Goal: Information Seeking & Learning: Learn about a topic

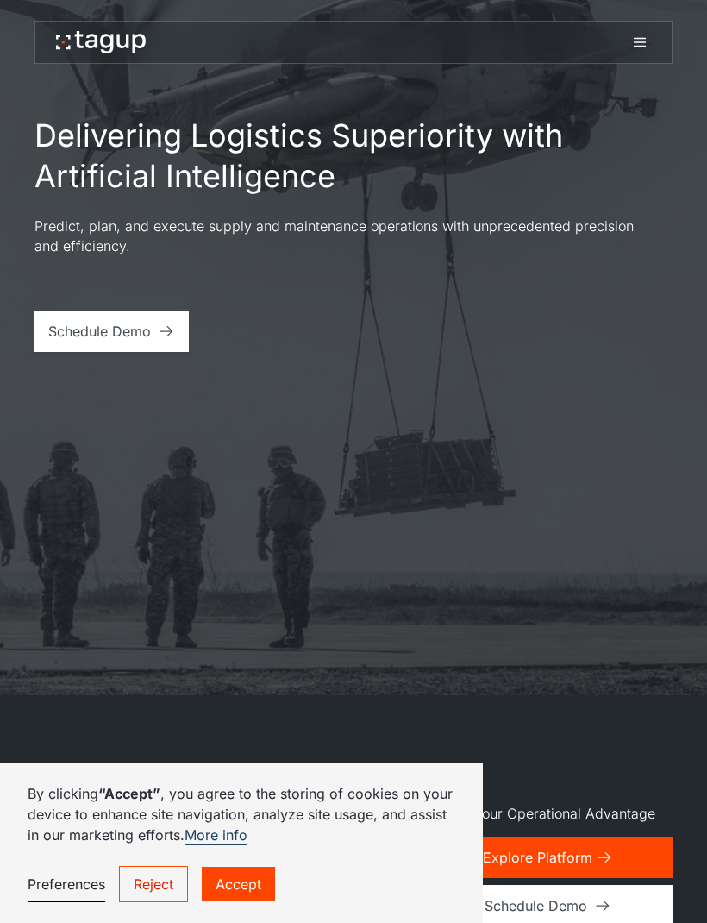
scroll to position [223, 0]
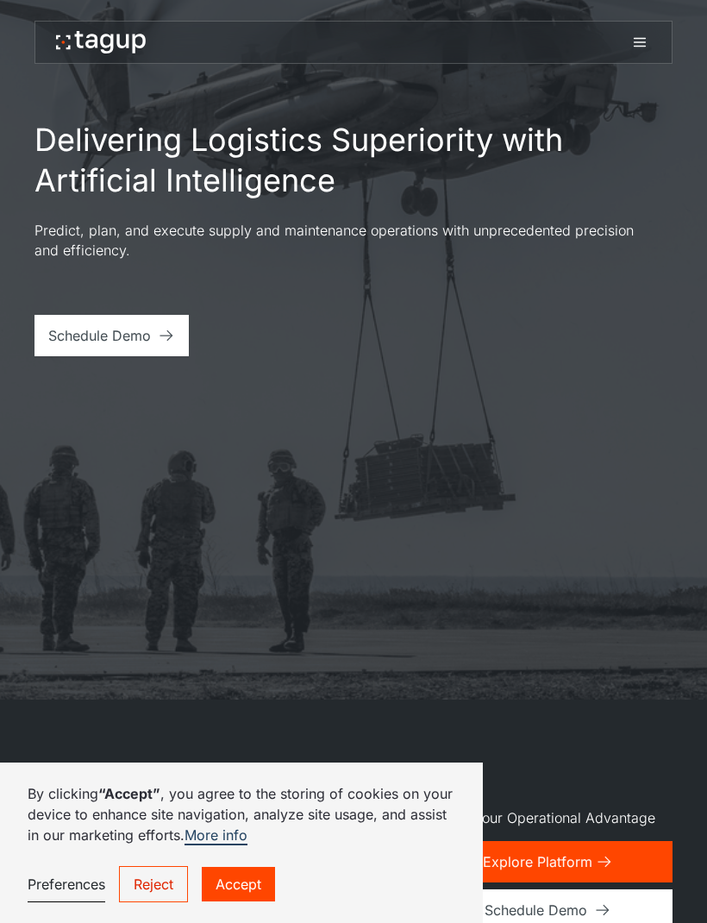
click at [254, 882] on link "Accept" at bounding box center [238, 884] width 73 height 34
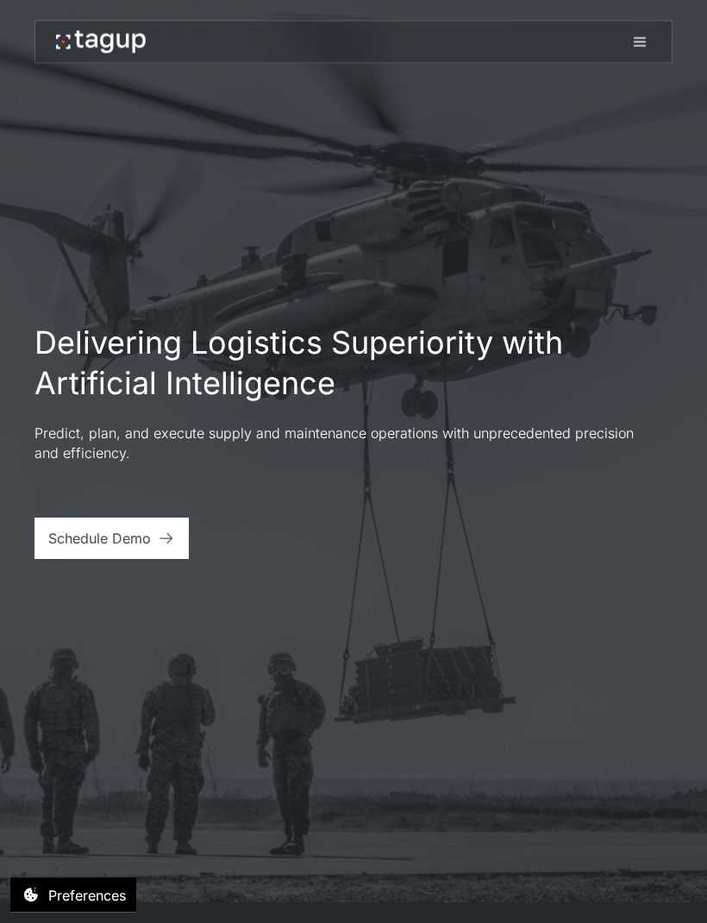
scroll to position [0, 0]
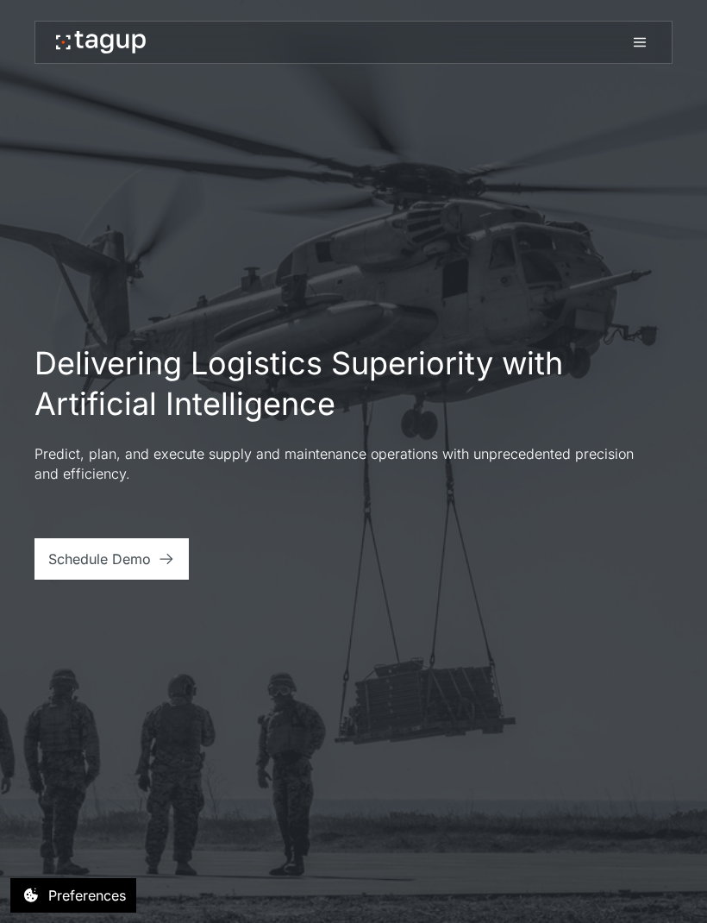
click at [638, 40] on icon at bounding box center [639, 42] width 21 height 21
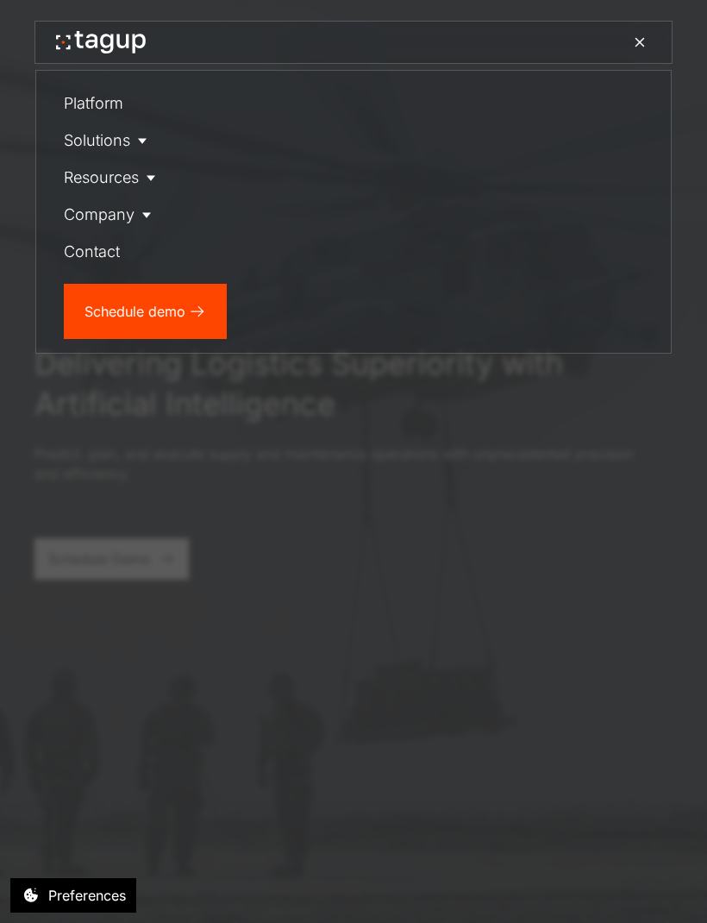
click at [96, 209] on link "Company" at bounding box center [113, 214] width 98 height 37
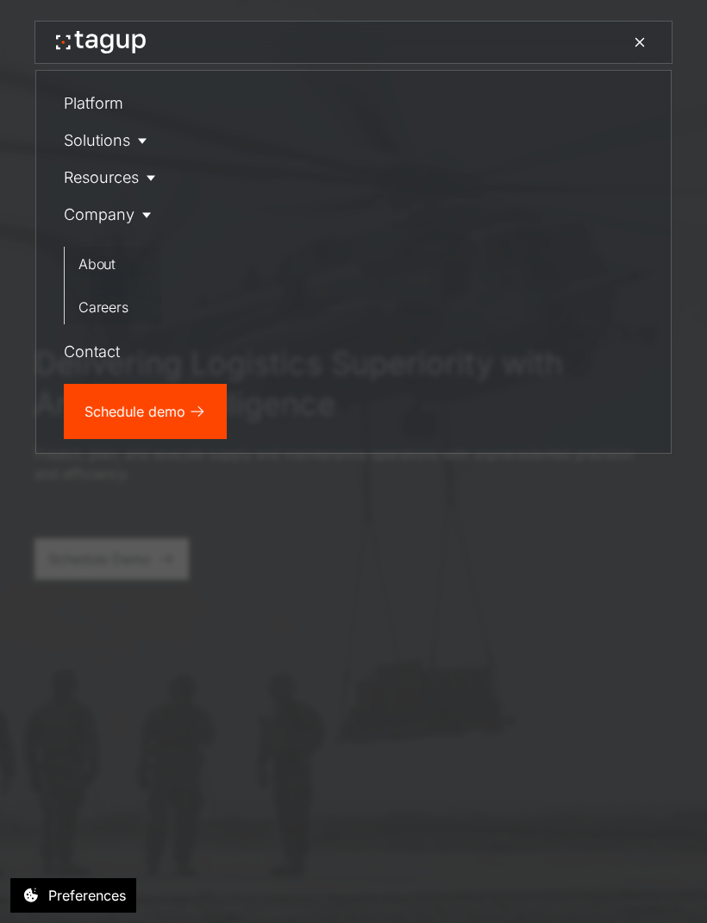
click at [75, 258] on link "About" at bounding box center [117, 264] width 91 height 34
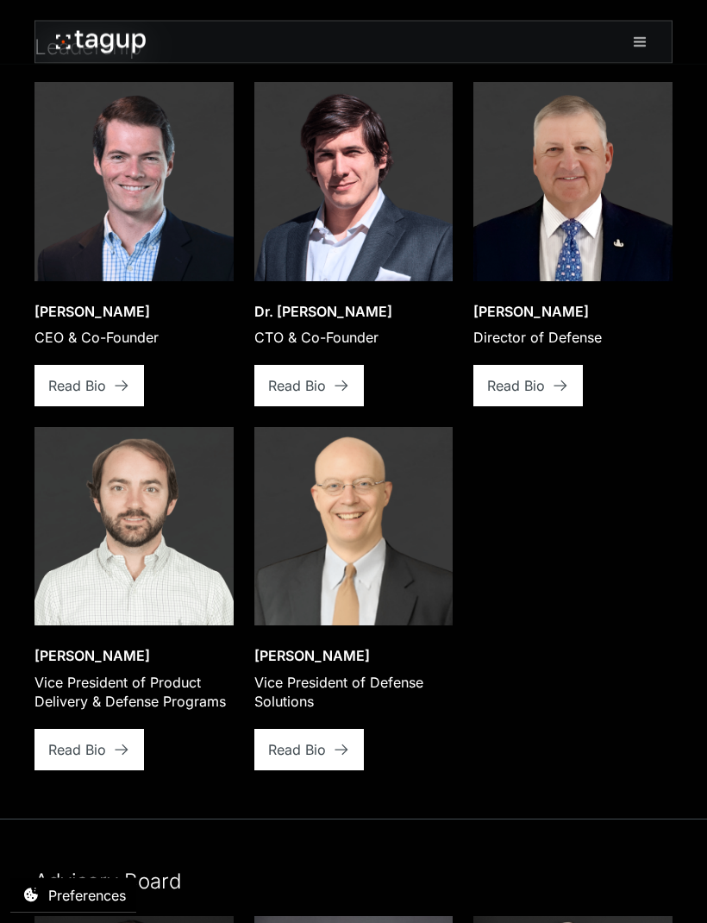
scroll to position [2831, 0]
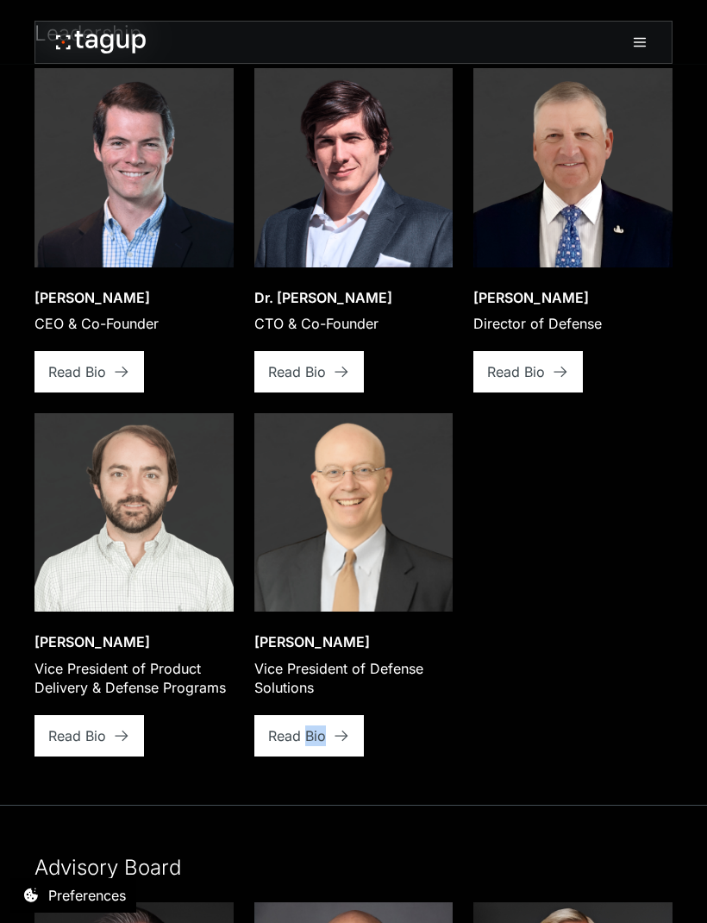
click at [621, 668] on div "Open bio popup Jon Garrity CEO & Co-Founder View bio Read Bio Open bio popup Dr…" at bounding box center [353, 411] width 638 height 687
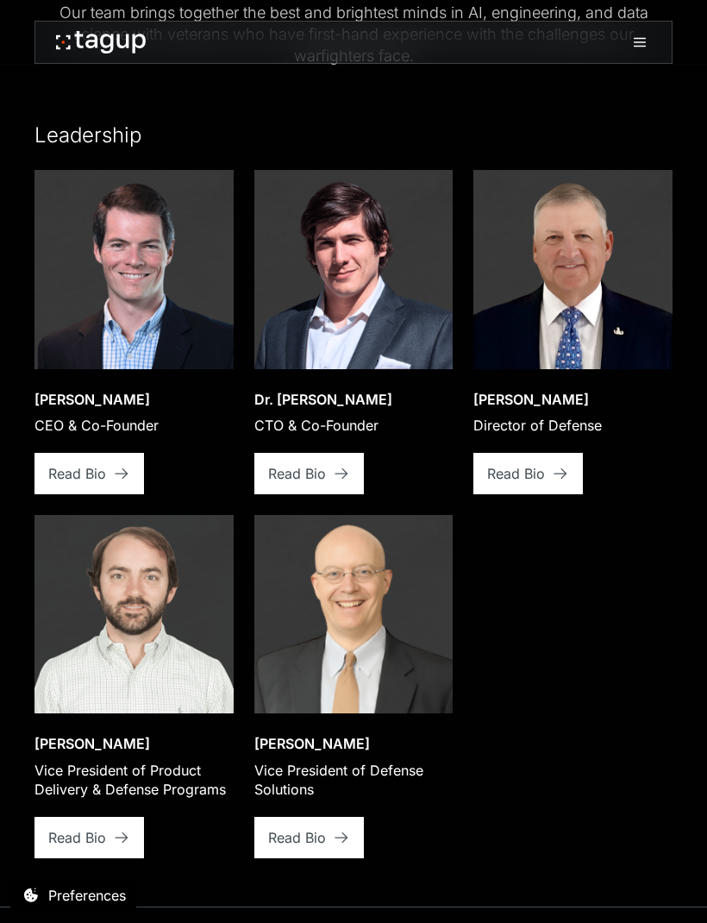
scroll to position [2772, 0]
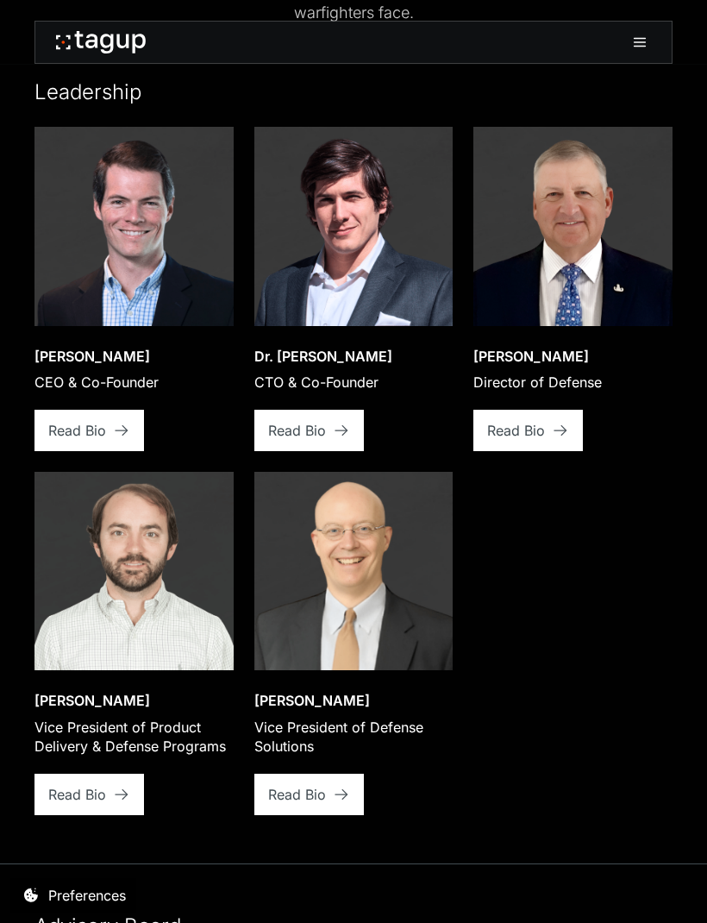
click at [704, 817] on div "Our team The Brightest Minds in AI, Engineering, and Defense Our team brings to…" at bounding box center [353, 567] width 707 height 1624
click at [704, 695] on div "Our team The Brightest Minds in AI, Engineering, and Defense Our team brings to…" at bounding box center [353, 567] width 707 height 1624
click at [106, 441] on div "Read Bio" at bounding box center [77, 430] width 58 height 21
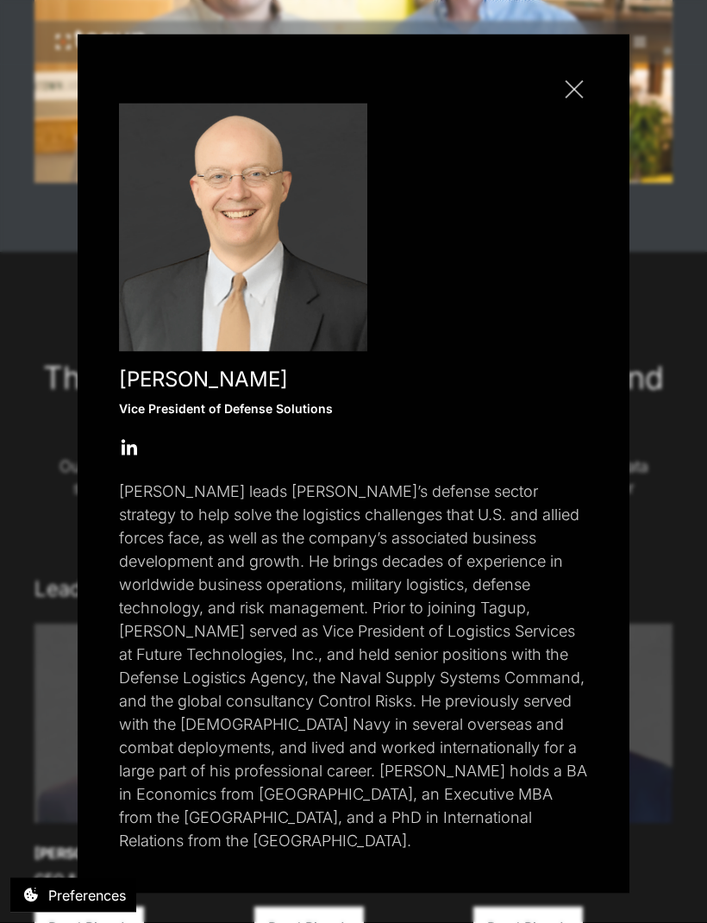
scroll to position [2253, 0]
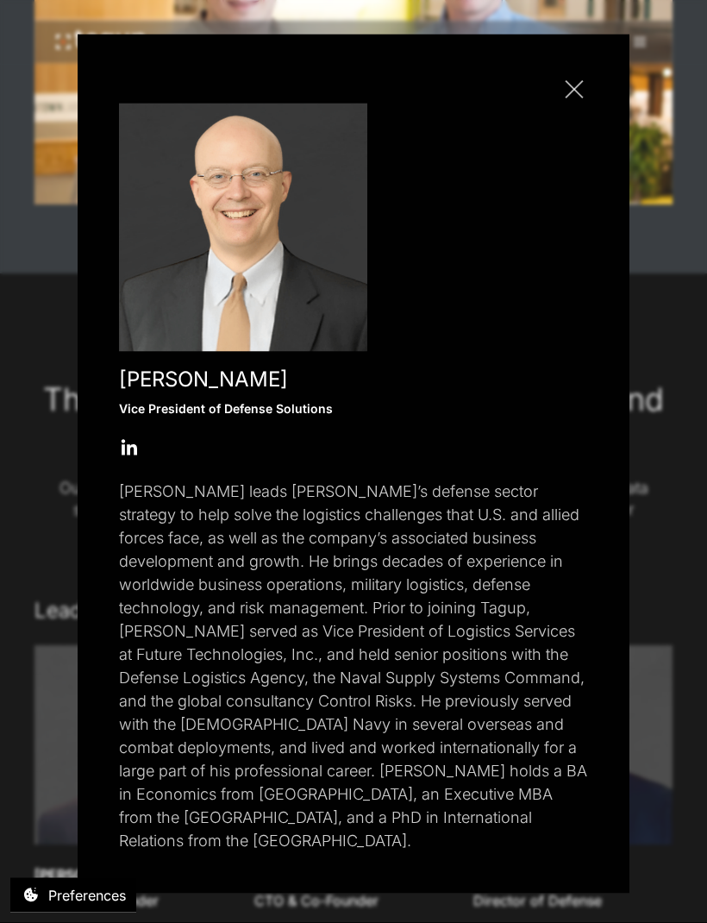
click at [572, 103] on link "Close popup" at bounding box center [574, 90] width 28 height 28
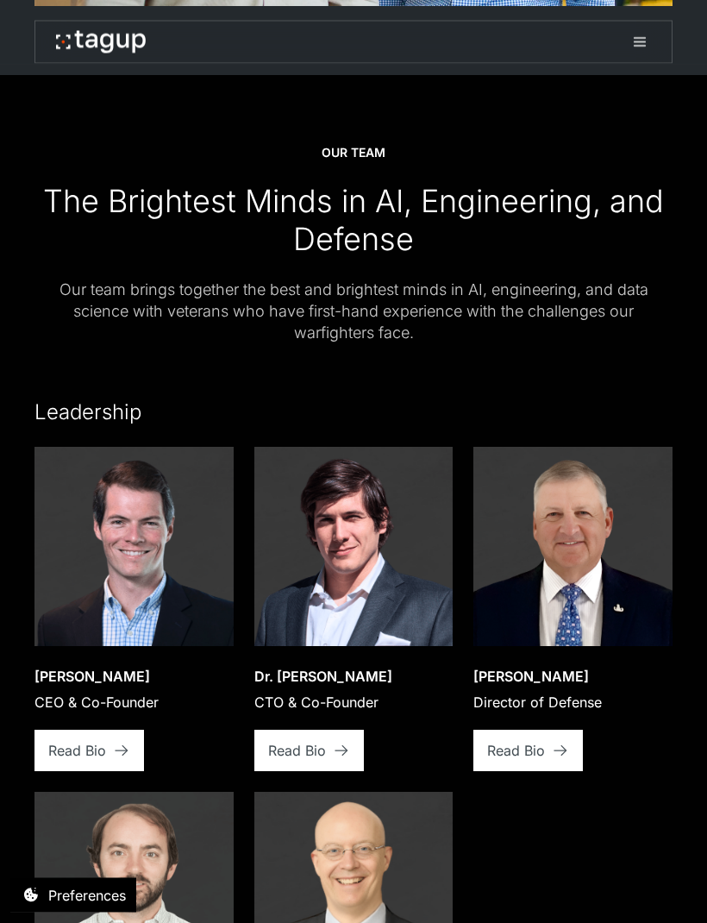
scroll to position [2514, 0]
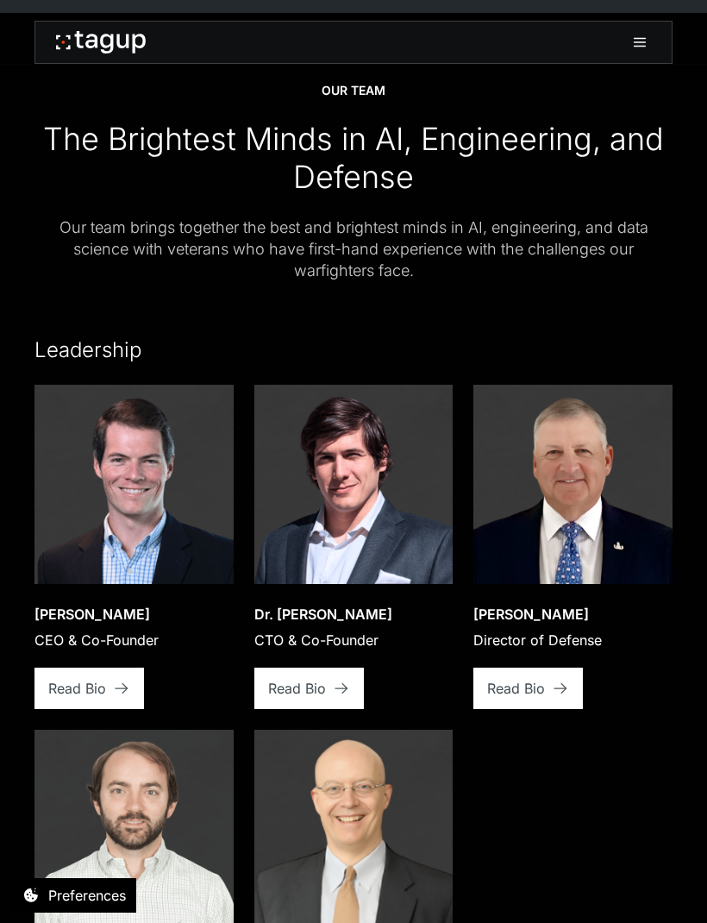
click at [128, 693] on icon at bounding box center [122, 687] width 13 height 11
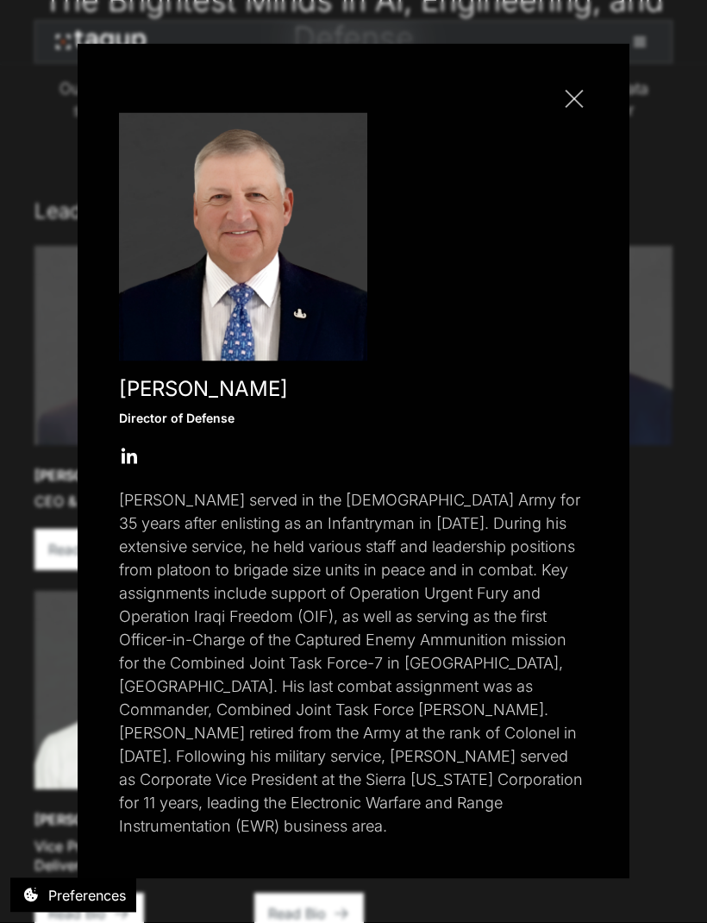
scroll to position [2655, 0]
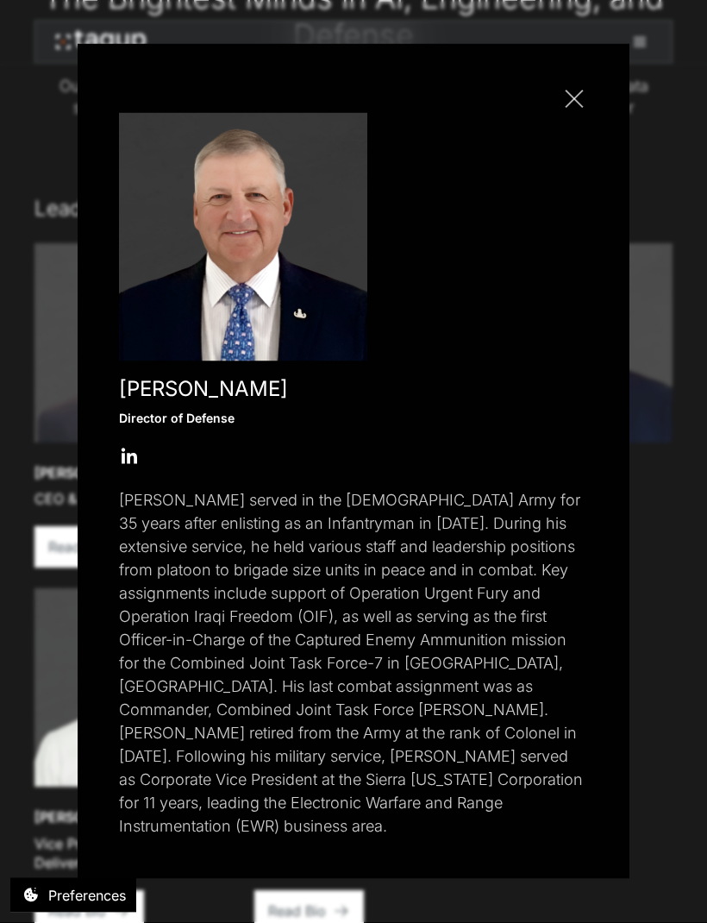
click at [585, 113] on link "Close popup" at bounding box center [574, 99] width 28 height 28
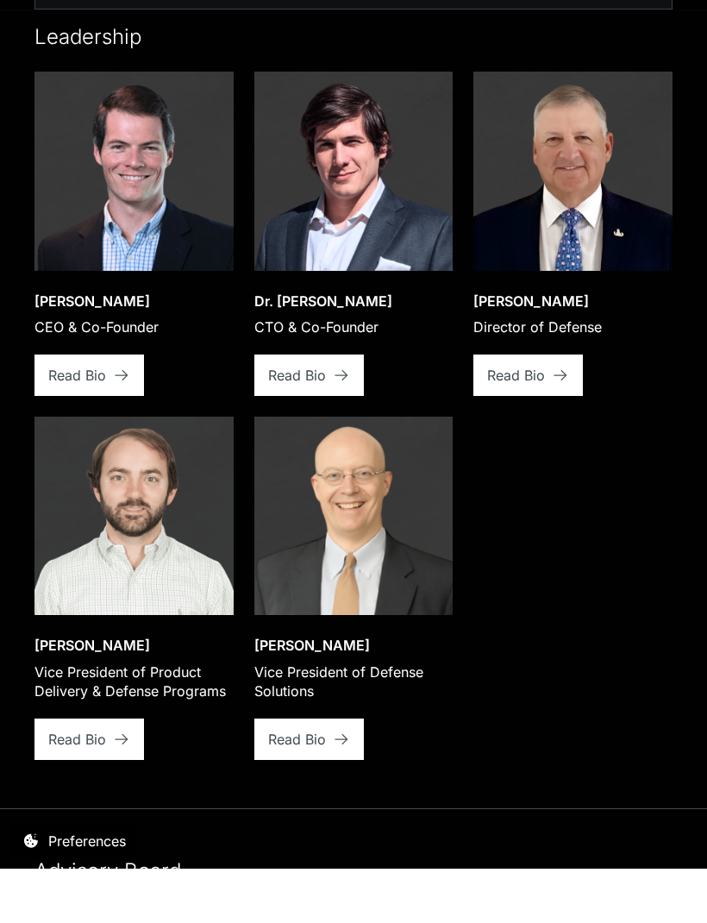
scroll to position [2832, 0]
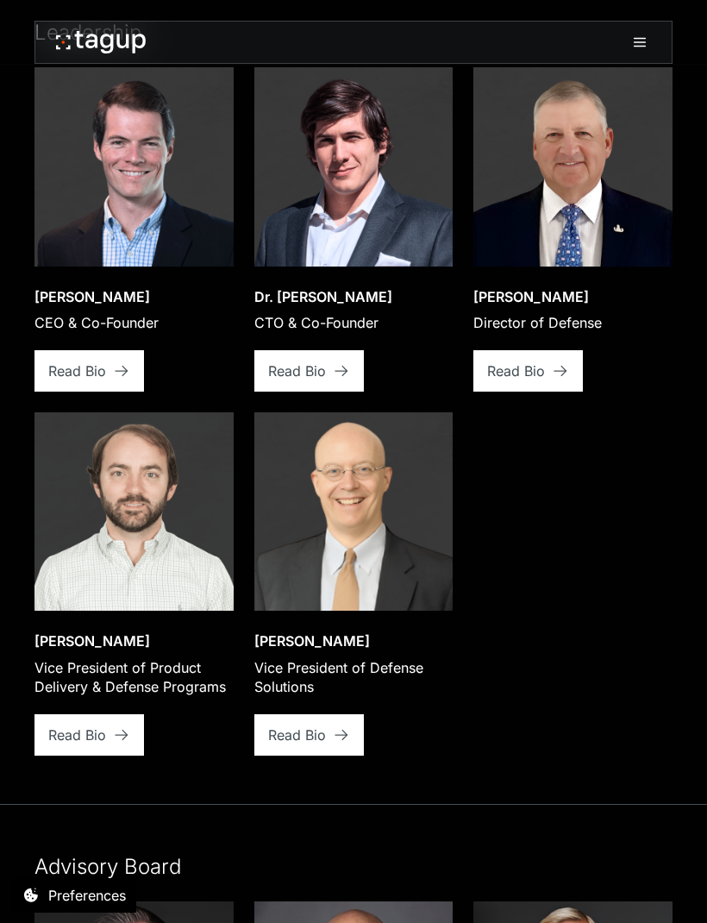
click at [692, 734] on div "Our team The Brightest Minds in AI, Engineering, and Defense Our team brings to…" at bounding box center [353, 508] width 707 height 1624
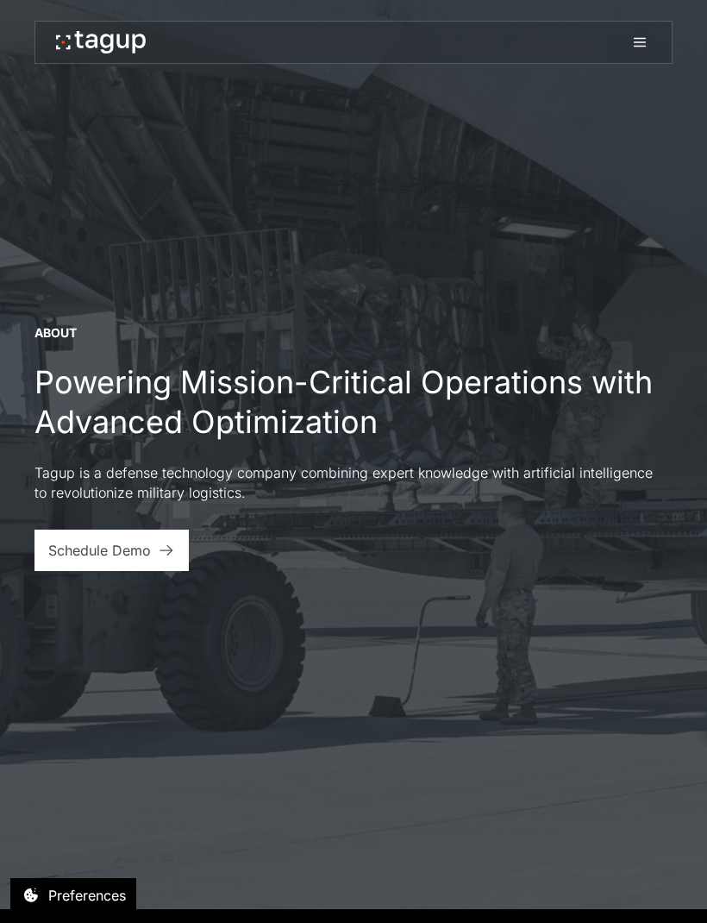
scroll to position [0, 0]
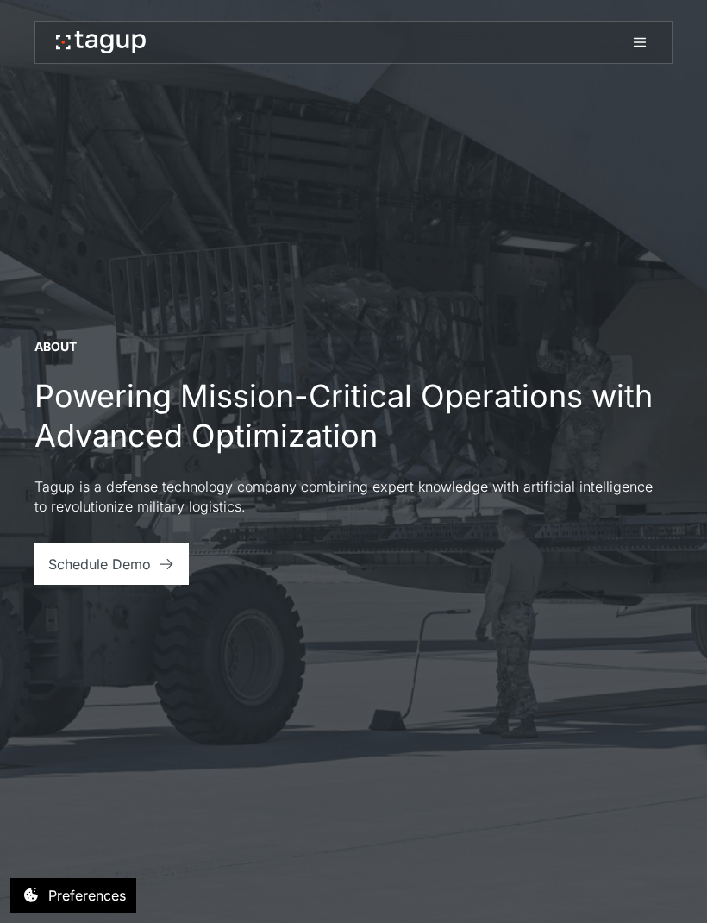
click at [633, 48] on icon at bounding box center [639, 42] width 21 height 21
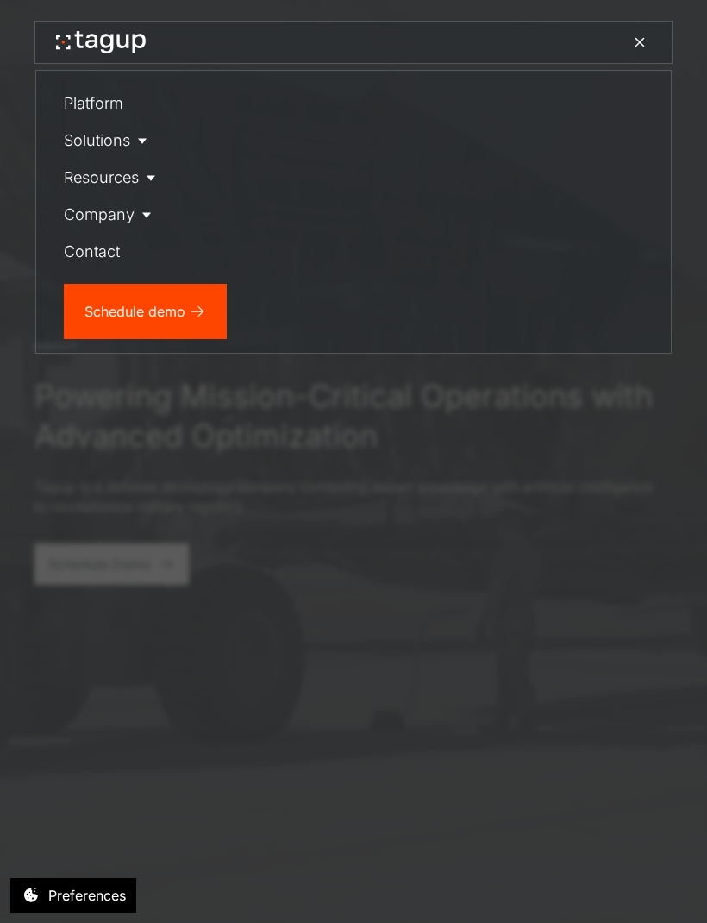
click at [81, 91] on div "Platform" at bounding box center [93, 102] width 59 height 23
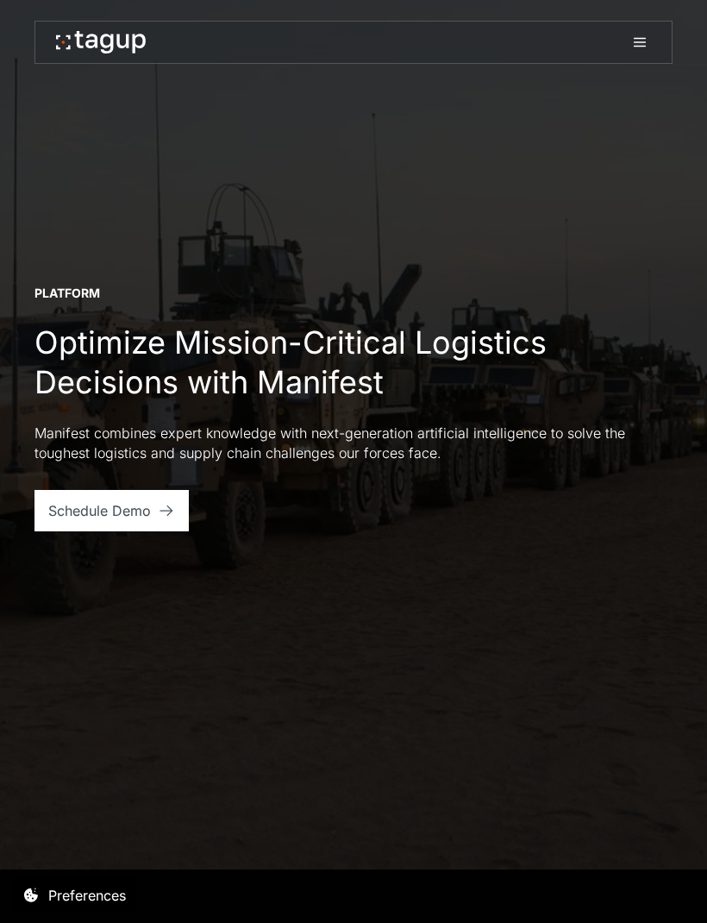
scroll to position [55, 0]
